Goal: Information Seeking & Learning: Check status

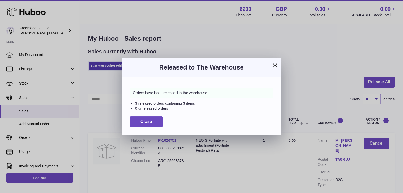
click at [274, 66] on button "×" at bounding box center [275, 65] width 6 height 6
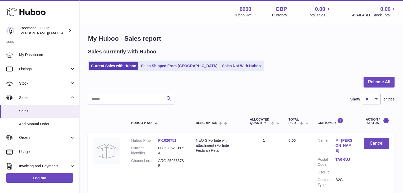
click at [347, 57] on div "Sales currently with Huboo Current Sales with Huboo Sales Shipped From Huboo Sa…" at bounding box center [241, 59] width 306 height 23
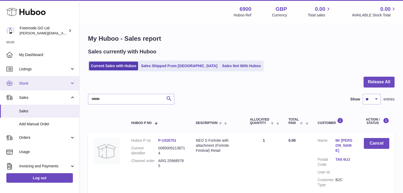
click at [44, 81] on span "Stock" at bounding box center [44, 83] width 51 height 5
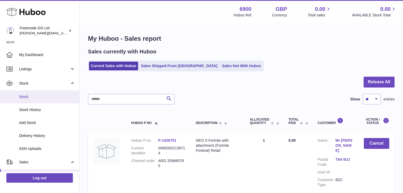
click at [42, 96] on span "Stock" at bounding box center [47, 97] width 56 height 5
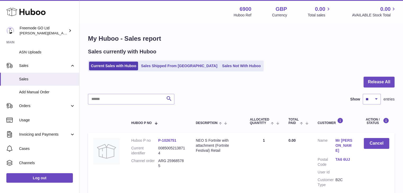
scroll to position [109, 0]
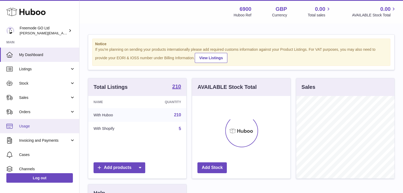
scroll to position [83, 98]
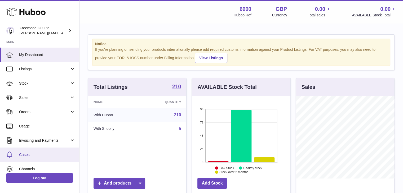
click at [44, 152] on link "Cases" at bounding box center [39, 155] width 79 height 14
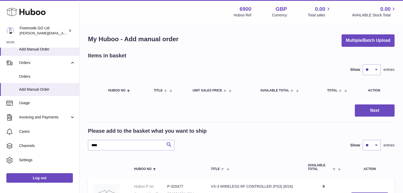
scroll to position [85, 0]
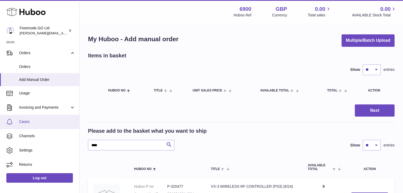
click at [39, 122] on span "Cases" at bounding box center [47, 121] width 56 height 5
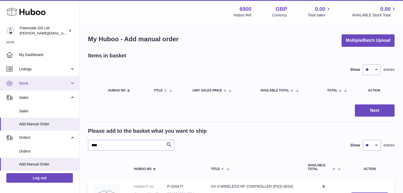
click at [50, 81] on span "Stock" at bounding box center [44, 83] width 51 height 5
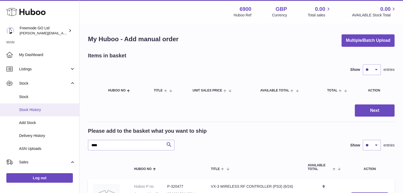
click at [36, 108] on span "Stock History" at bounding box center [47, 109] width 56 height 5
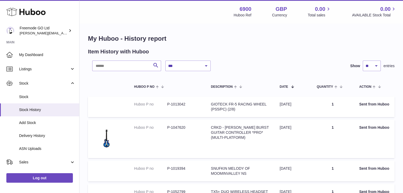
click at [192, 67] on select "**********" at bounding box center [187, 66] width 45 height 11
select select "*"
click at [165, 61] on select "**********" at bounding box center [187, 66] width 45 height 11
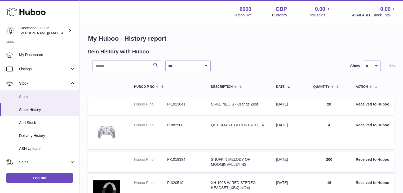
click at [38, 94] on link "Stock" at bounding box center [39, 97] width 79 height 13
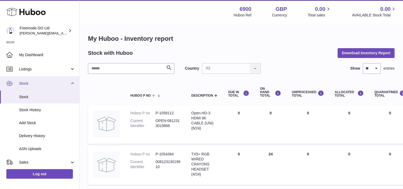
click at [69, 86] on link "Stock" at bounding box center [39, 83] width 79 height 14
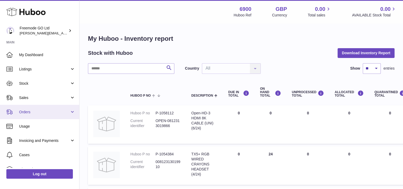
click at [54, 108] on link "Orders" at bounding box center [39, 112] width 79 height 14
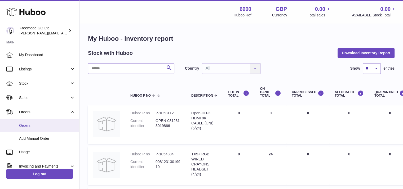
click at [41, 120] on link "Orders" at bounding box center [39, 125] width 79 height 13
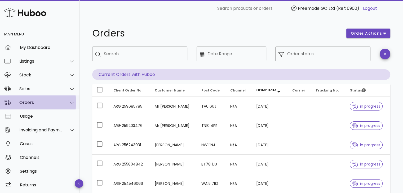
click at [44, 105] on div "Orders" at bounding box center [39, 103] width 79 height 14
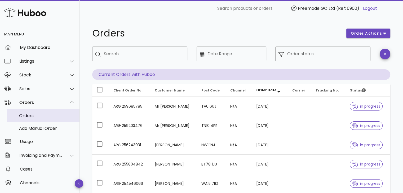
click at [36, 116] on div "Orders" at bounding box center [47, 115] width 56 height 5
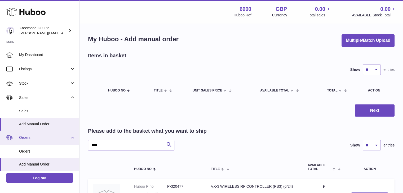
drag, startPoint x: 121, startPoint y: 148, endPoint x: 74, endPoint y: 142, distance: 47.2
click at [74, 142] on div "Huboo Freemode GO Ltd lenka.smikniarova@gioteck.com Main My Dashboard Listings …" at bounding box center [201, 137] width 403 height 274
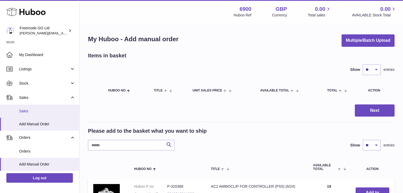
click at [36, 107] on link "Sales" at bounding box center [39, 111] width 79 height 13
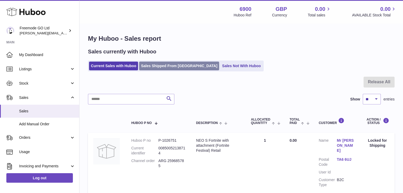
click at [167, 64] on link "Sales Shipped From [GEOGRAPHIC_DATA]" at bounding box center [179, 66] width 80 height 9
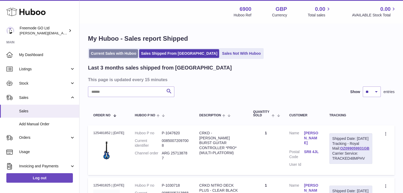
click at [111, 57] on link "Current Sales with Huboo" at bounding box center [113, 53] width 49 height 9
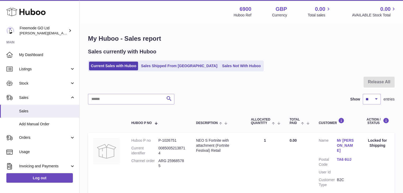
click at [160, 66] on link "Sales Shipped From Huboo" at bounding box center [179, 66] width 80 height 9
